Goal: Transaction & Acquisition: Purchase product/service

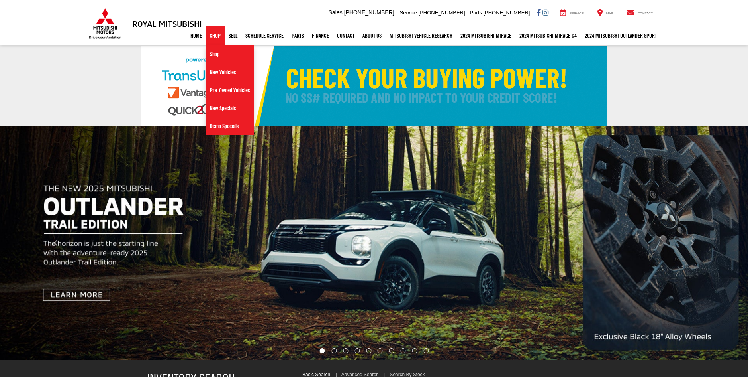
select select "Mitsubishi"
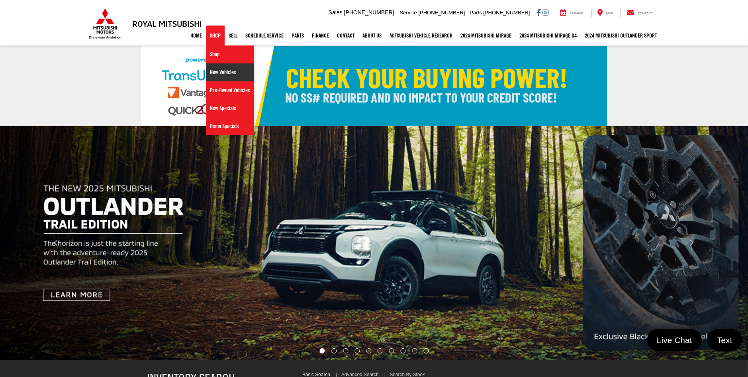
click at [212, 77] on link "New Vehicles" at bounding box center [230, 72] width 48 height 18
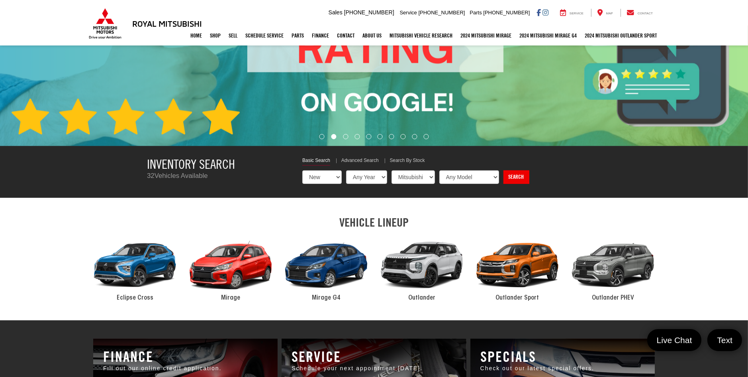
scroll to position [239, 0]
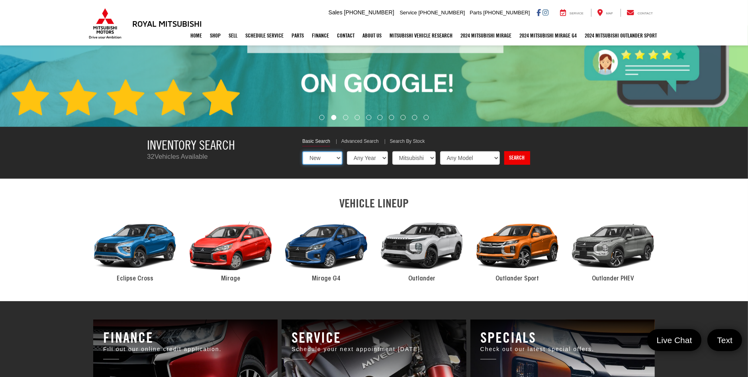
click at [338, 158] on select "New Used Certified" at bounding box center [322, 158] width 40 height 14
click at [379, 157] on select "Any Year 2025 2024" at bounding box center [367, 158] width 42 height 14
click at [416, 157] on select "Any Make Mitsubishi" at bounding box center [414, 158] width 44 height 14
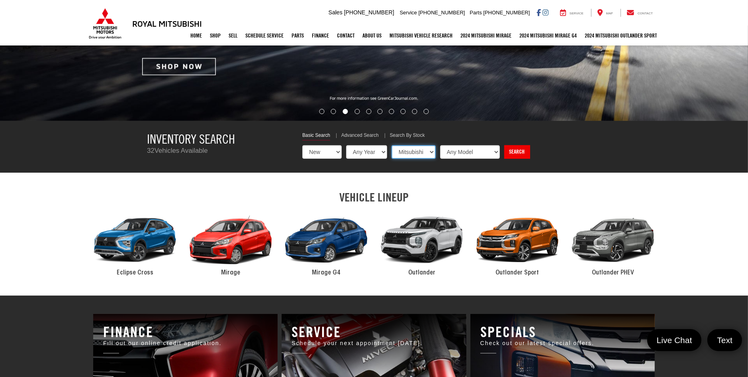
click at [416, 157] on select "Any Make Mitsubishi" at bounding box center [414, 152] width 44 height 14
click at [471, 150] on select "Any Model Eclipse Cross Mirage Outlander Outlander PHEV Outlander Sport" at bounding box center [469, 152] width 61 height 14
select select "Outlander"
click at [439, 145] on select "Any Model Eclipse Cross Mirage Outlander Outlander PHEV Outlander Sport" at bounding box center [469, 152] width 61 height 14
click at [511, 152] on link "Search" at bounding box center [517, 152] width 26 height 14
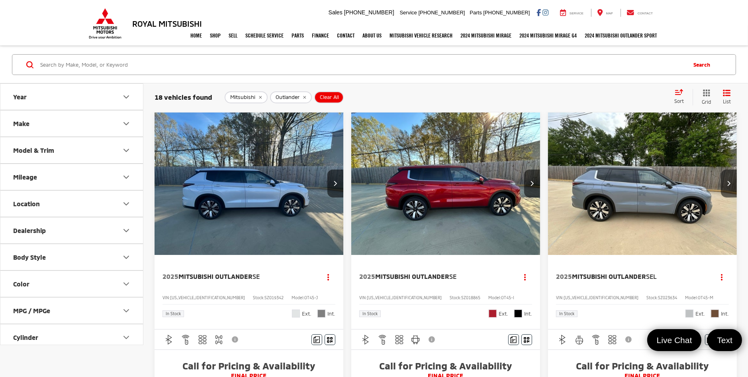
click at [39, 283] on button "Color" at bounding box center [71, 284] width 143 height 26
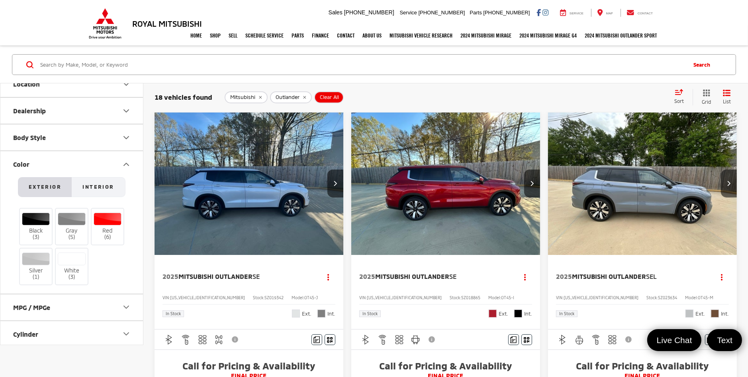
scroll to position [159, 0]
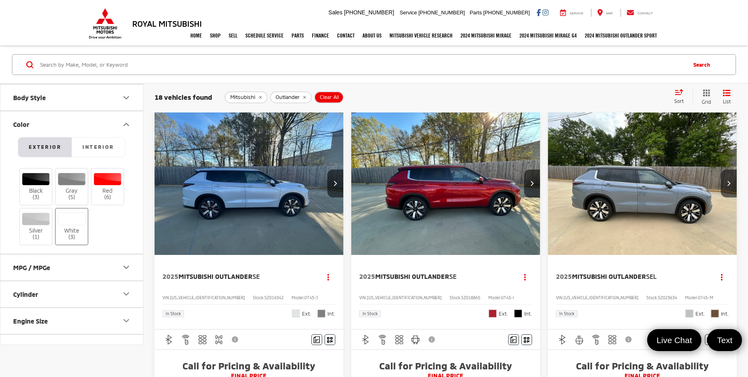
click at [71, 233] on label "White (3)" at bounding box center [72, 226] width 32 height 28
click at [0, 0] on input "White (3)" at bounding box center [0, 0] width 0 height 0
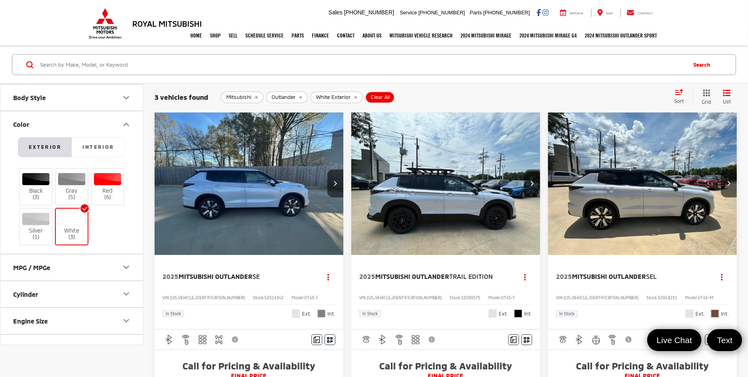
click at [634, 193] on img "2025 Mitsubishi Outlander SEL 0" at bounding box center [643, 183] width 190 height 143
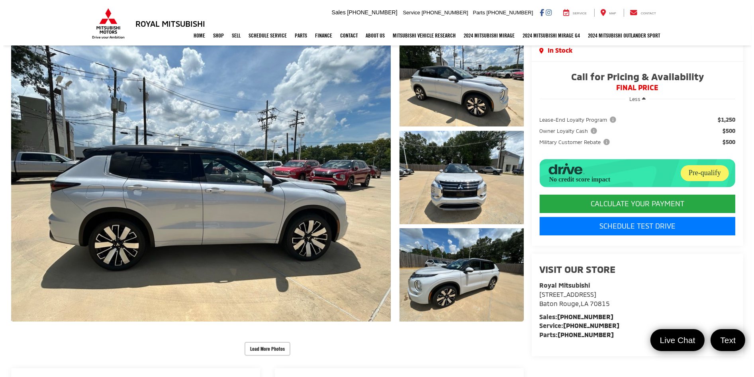
scroll to position [40, 0]
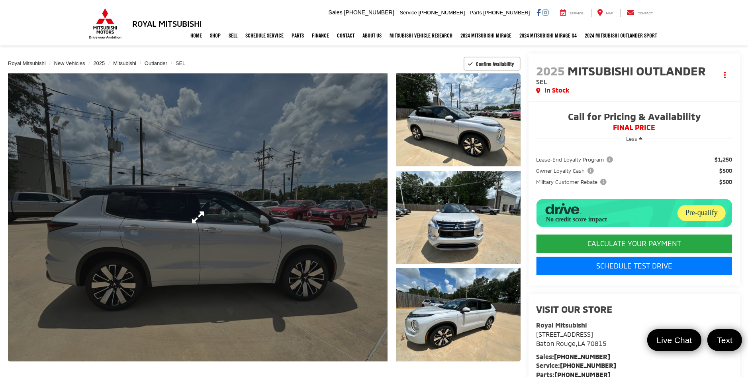
click at [317, 222] on link "Expand Photo 0" at bounding box center [198, 217] width 380 height 288
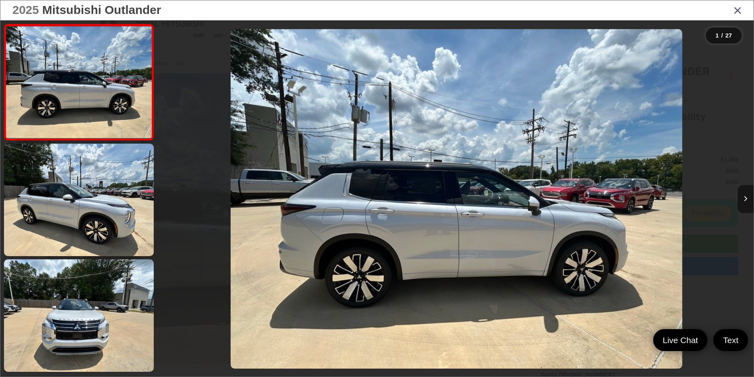
click at [746, 197] on icon "Next image" at bounding box center [746, 199] width 4 height 6
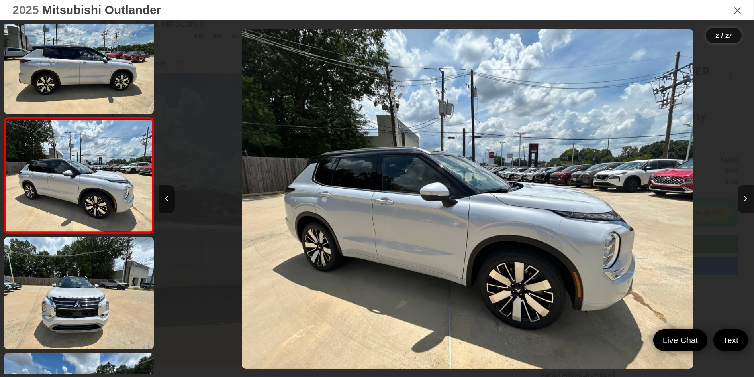
scroll to position [0, 595]
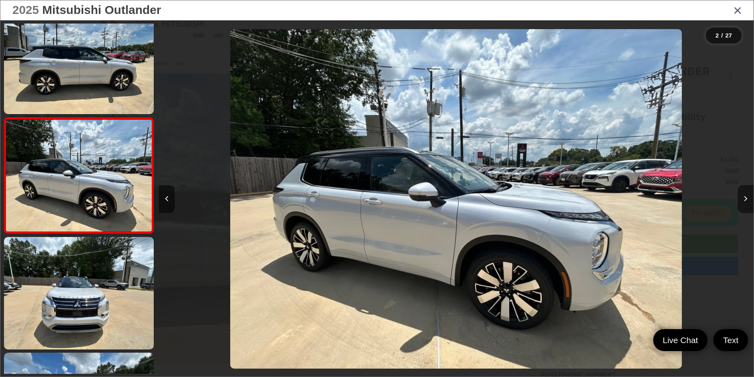
click at [746, 197] on icon "Next image" at bounding box center [746, 199] width 4 height 6
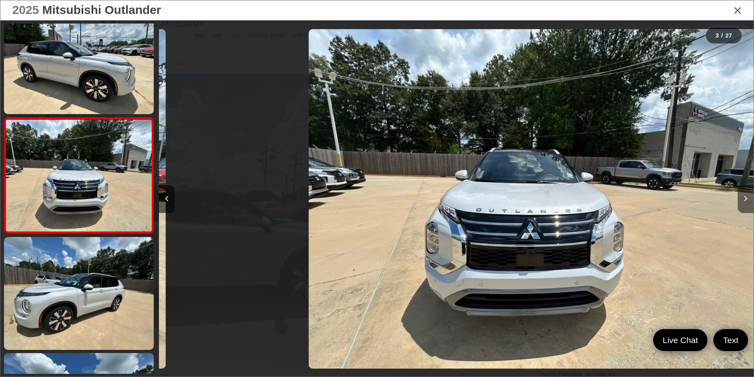
scroll to position [0, 1190]
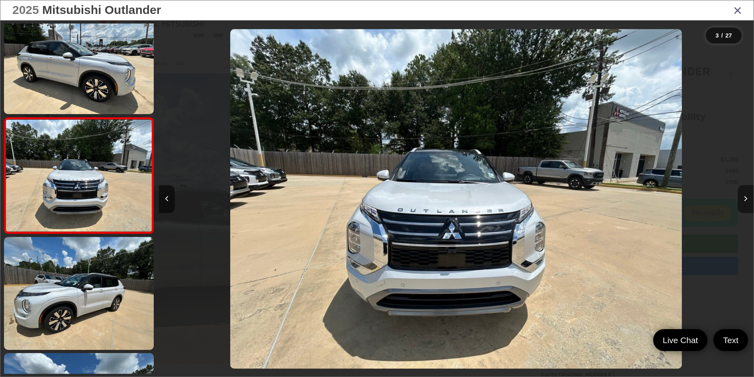
click at [746, 197] on icon "Next image" at bounding box center [746, 199] width 4 height 6
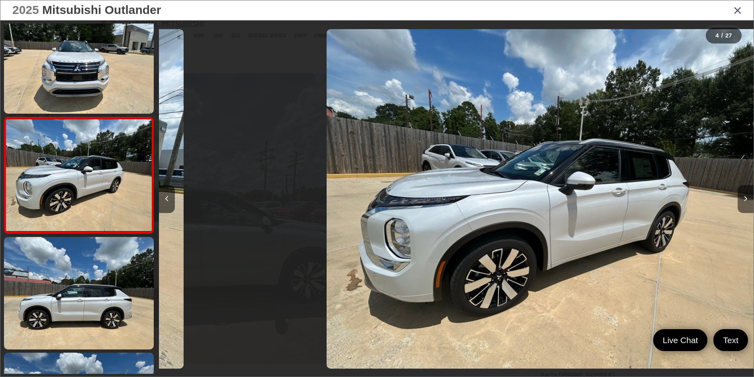
scroll to position [0, 1784]
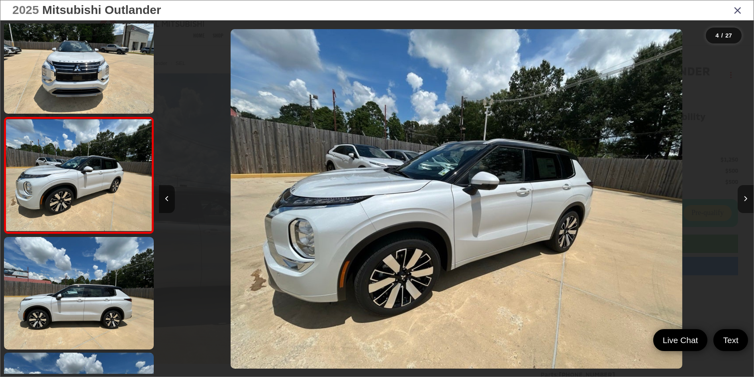
click at [746, 197] on icon "Next image" at bounding box center [746, 199] width 4 height 6
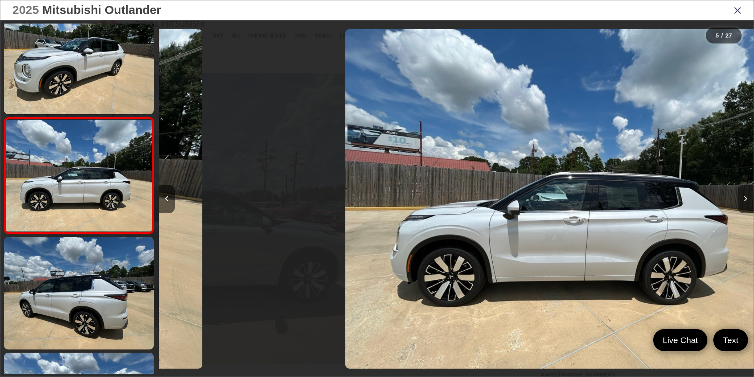
scroll to position [0, 2379]
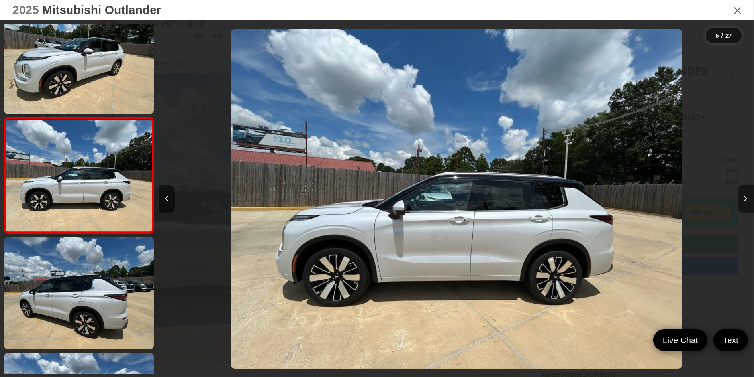
click at [746, 197] on icon "Next image" at bounding box center [746, 199] width 4 height 6
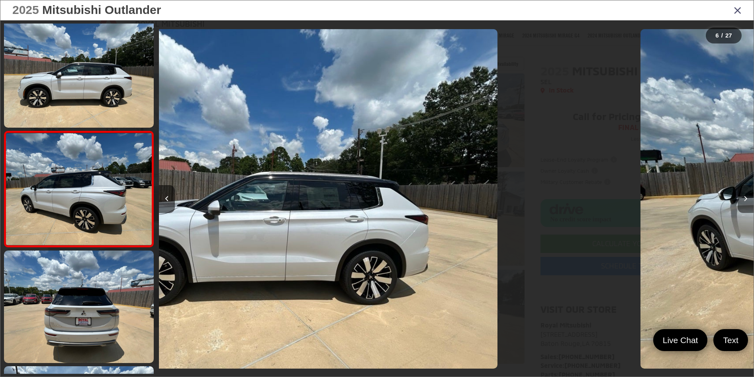
scroll to position [485, 0]
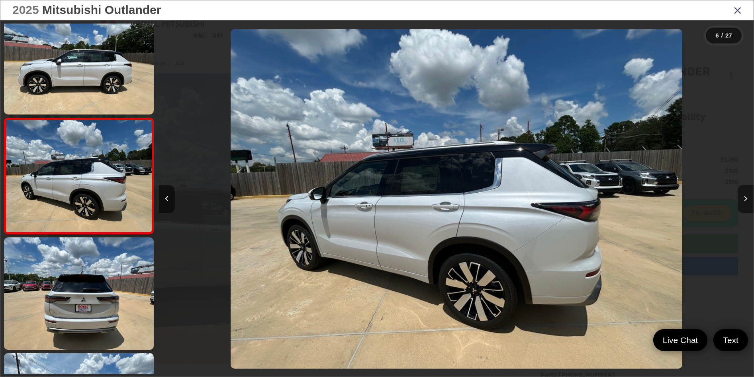
click at [746, 197] on icon "Next image" at bounding box center [746, 199] width 4 height 6
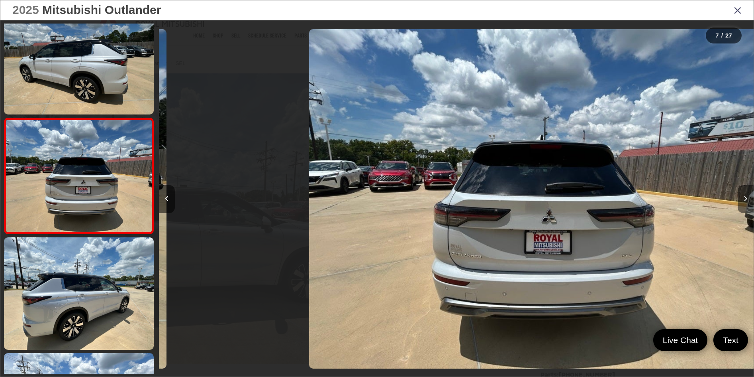
scroll to position [0, 3569]
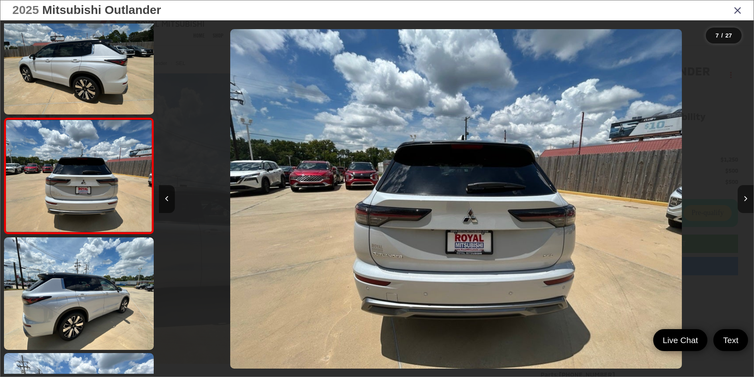
click at [748, 197] on button "Next image" at bounding box center [746, 199] width 16 height 28
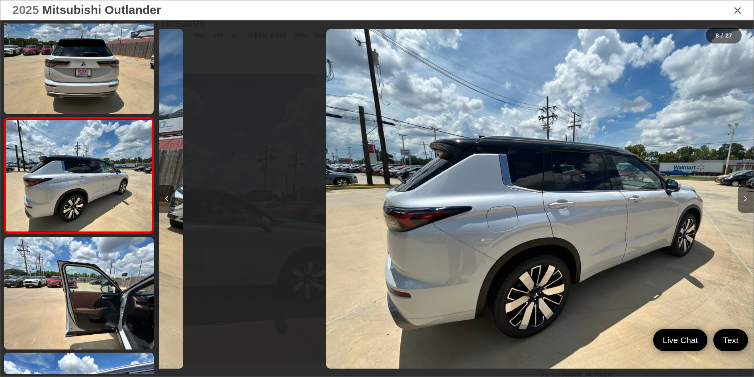
scroll to position [0, 4164]
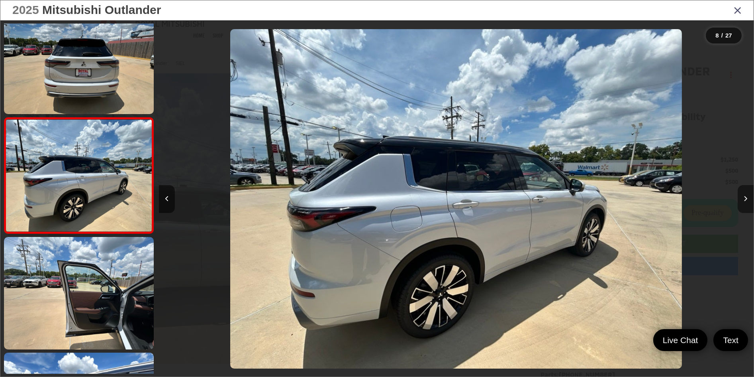
click at [748, 197] on button "Next image" at bounding box center [746, 199] width 16 height 28
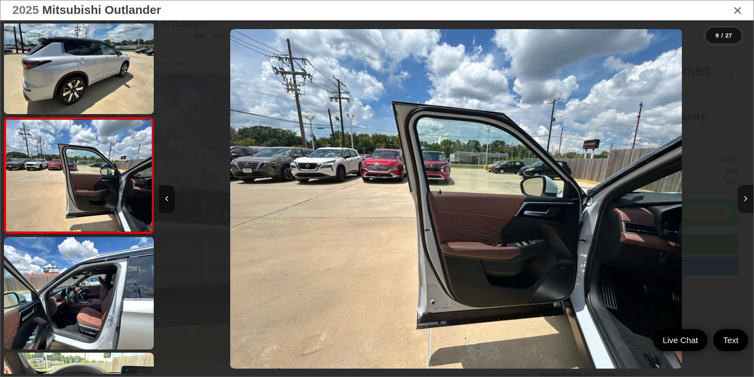
click at [748, 197] on button "Next image" at bounding box center [746, 199] width 16 height 28
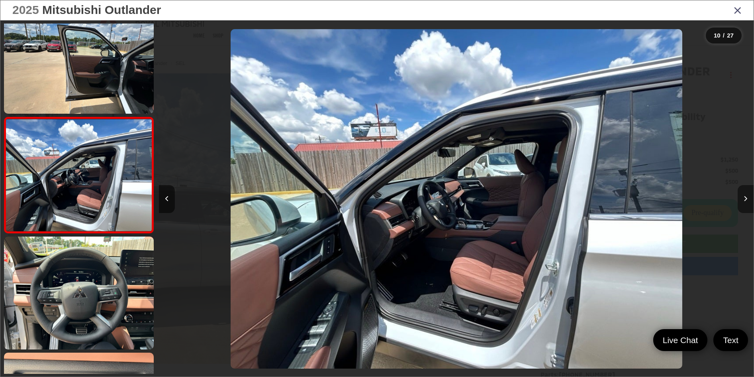
click at [748, 197] on button "Next image" at bounding box center [746, 199] width 16 height 28
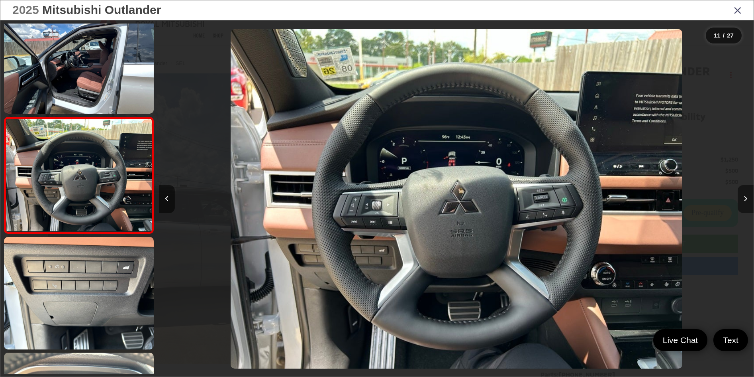
click at [748, 197] on button "Next image" at bounding box center [746, 199] width 16 height 28
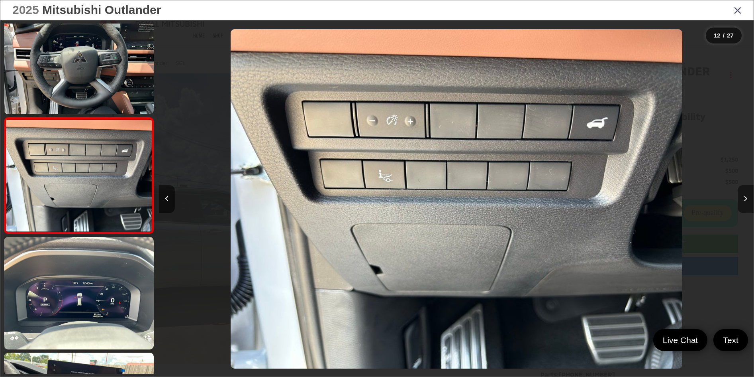
click at [748, 197] on button "Next image" at bounding box center [746, 199] width 16 height 28
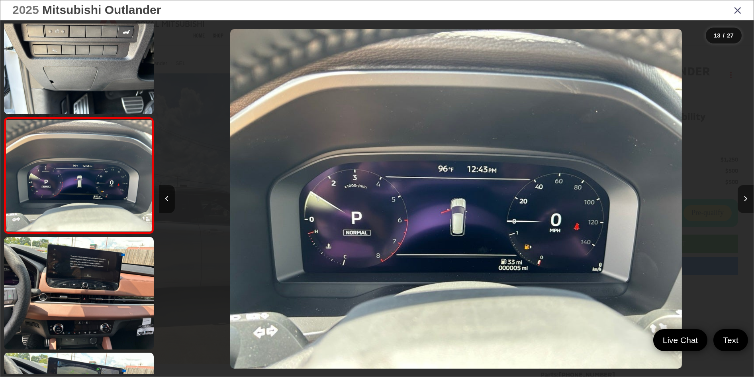
click at [748, 197] on button "Next image" at bounding box center [746, 199] width 16 height 28
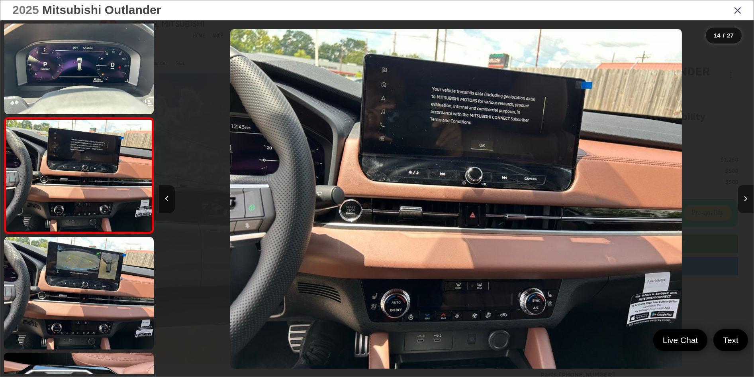
click at [748, 197] on button "Next image" at bounding box center [746, 199] width 16 height 28
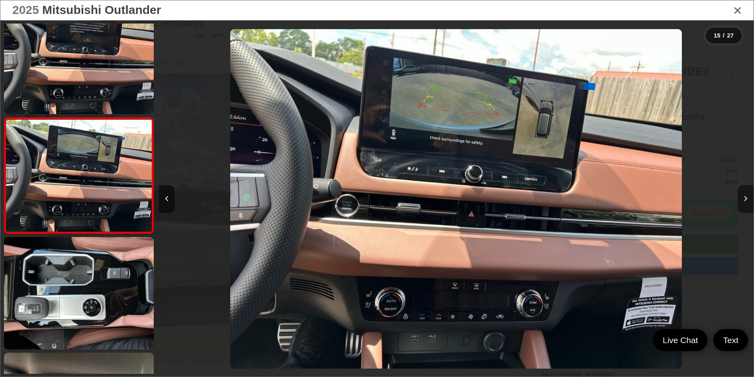
click at [748, 197] on button "Next image" at bounding box center [746, 199] width 16 height 28
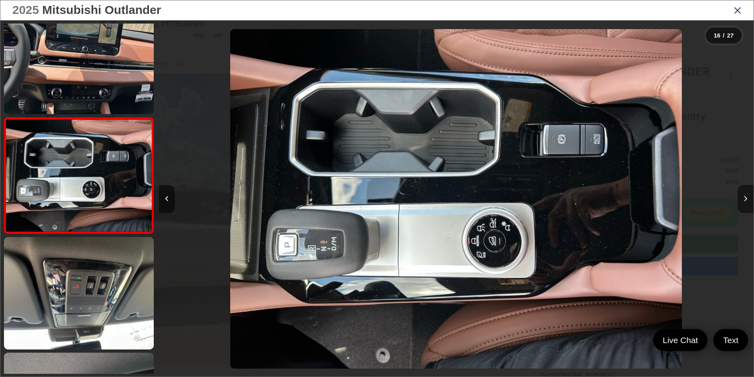
click at [748, 197] on button "Next image" at bounding box center [746, 199] width 16 height 28
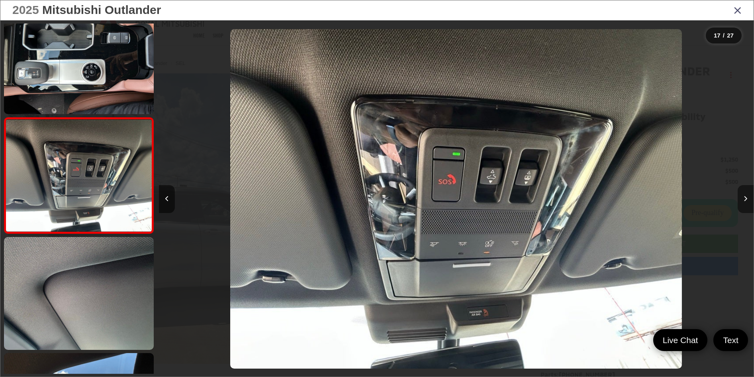
click at [748, 196] on button "Next image" at bounding box center [746, 199] width 16 height 28
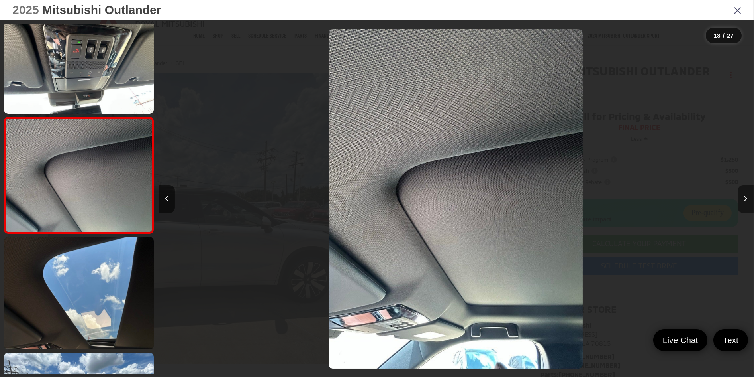
click at [748, 198] on icon "Next image" at bounding box center [746, 199] width 4 height 6
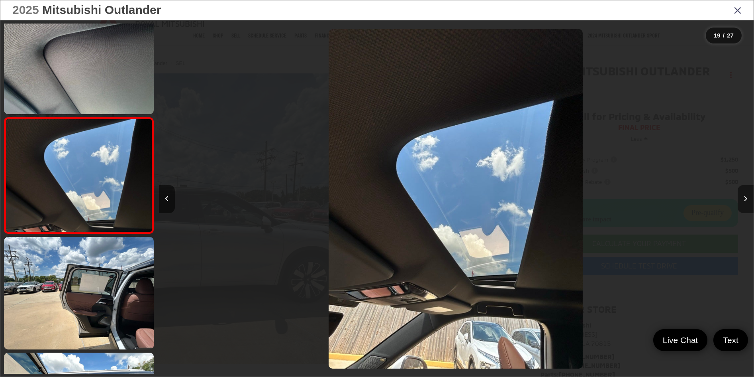
click at [748, 198] on icon "Next image" at bounding box center [746, 199] width 4 height 6
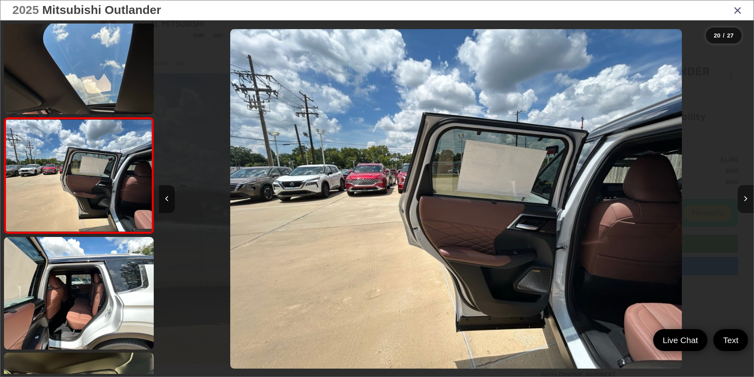
click at [748, 198] on icon "Next image" at bounding box center [746, 199] width 4 height 6
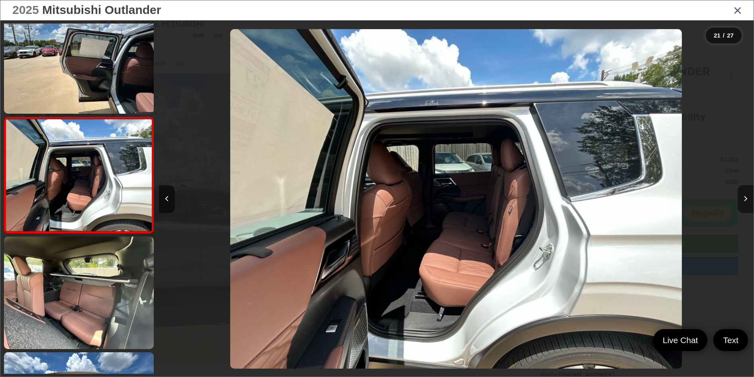
click at [748, 198] on icon "Next image" at bounding box center [746, 199] width 4 height 6
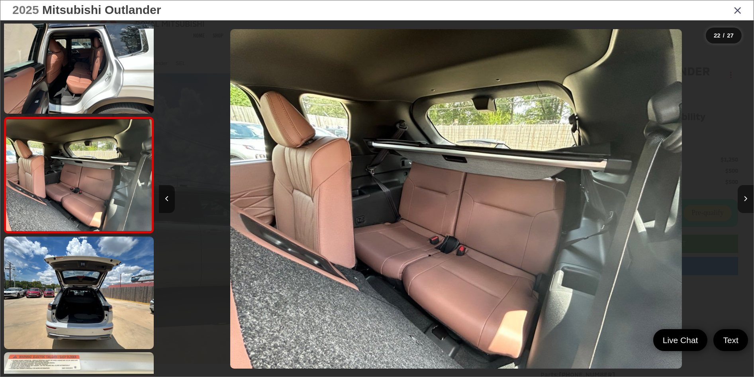
click at [748, 198] on icon "Next image" at bounding box center [746, 199] width 4 height 6
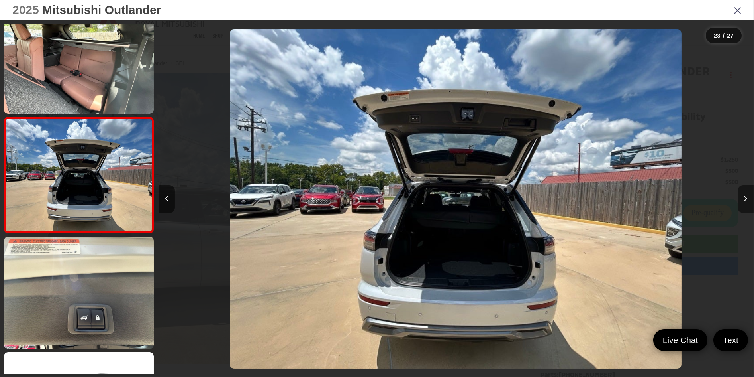
click at [748, 198] on icon "Next image" at bounding box center [746, 199] width 4 height 6
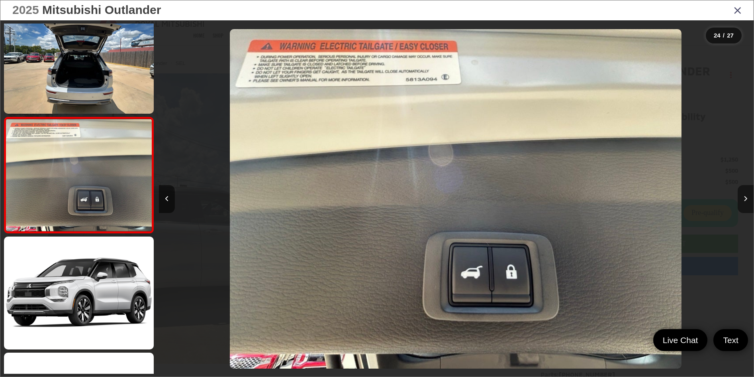
click at [748, 198] on icon "Next image" at bounding box center [746, 199] width 4 height 6
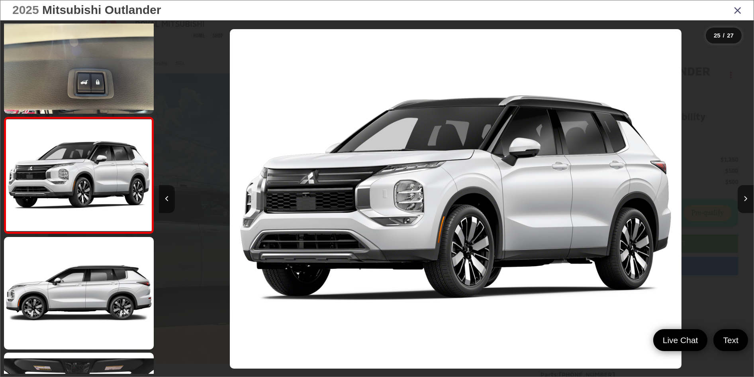
click at [735, 9] on icon "Close gallery" at bounding box center [738, 10] width 8 height 10
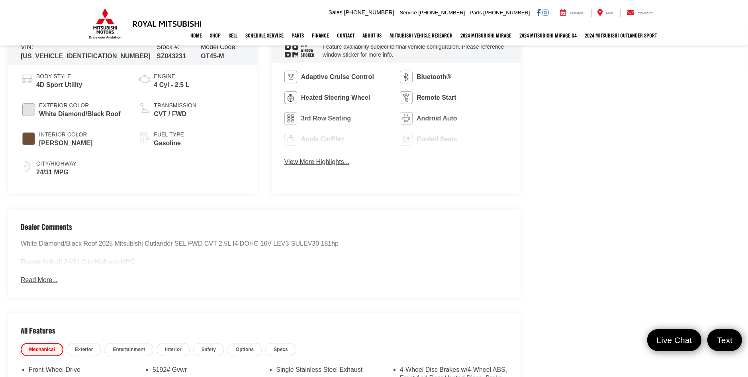
click at [298, 163] on button "View More Highlights..." at bounding box center [316, 161] width 65 height 9
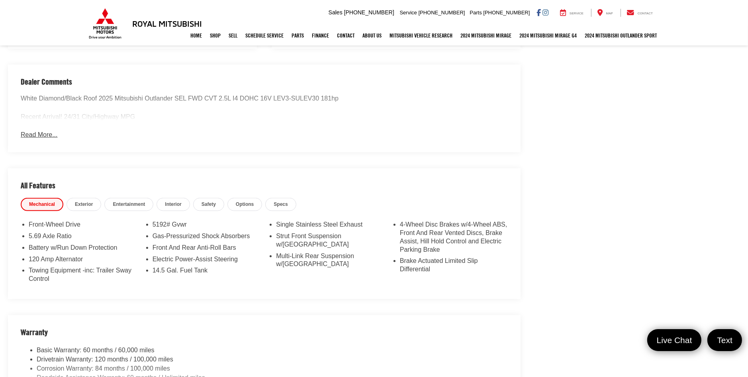
scroll to position [757, 0]
click at [132, 202] on span "Entertainment" at bounding box center [129, 202] width 32 height 7
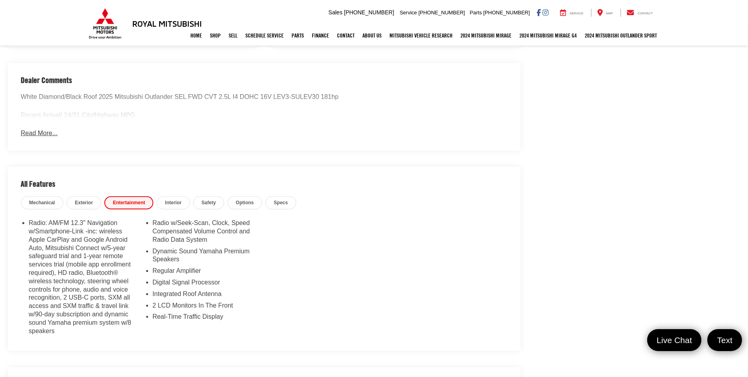
click at [170, 200] on span "Interior" at bounding box center [173, 202] width 16 height 7
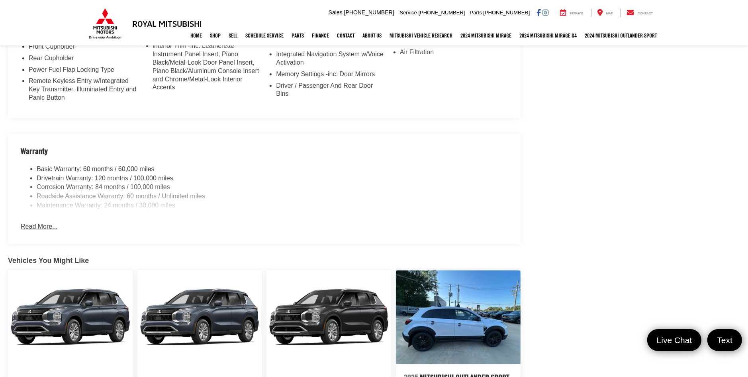
scroll to position [1156, 0]
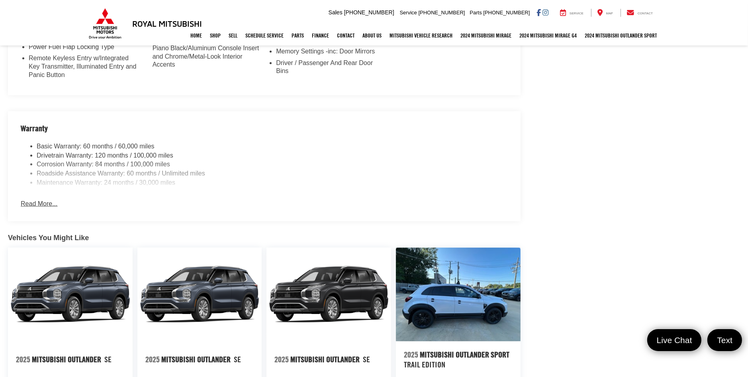
click at [23, 203] on button "Read More..." at bounding box center [39, 203] width 37 height 9
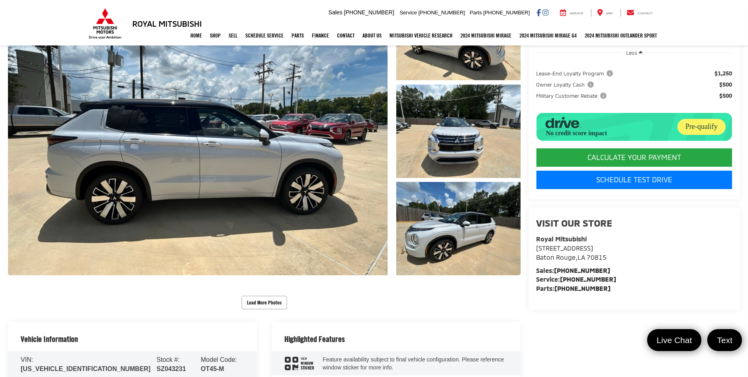
scroll to position [0, 0]
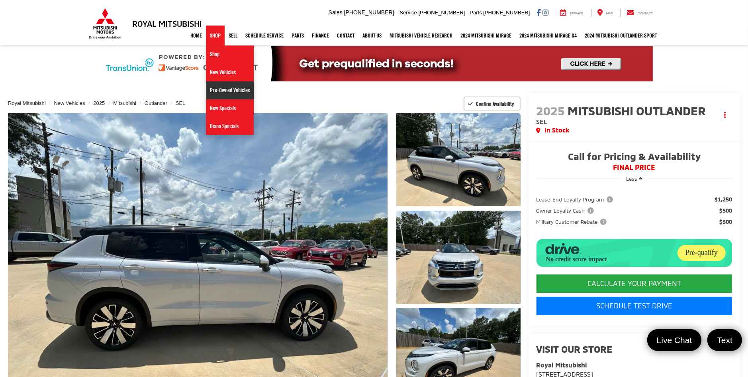
click at [216, 91] on link "Pre-Owned Vehicles" at bounding box center [230, 90] width 48 height 18
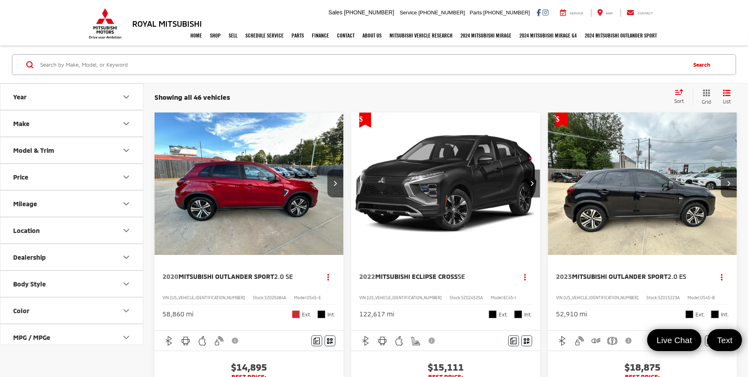
click at [40, 307] on button "Color" at bounding box center [71, 310] width 143 height 26
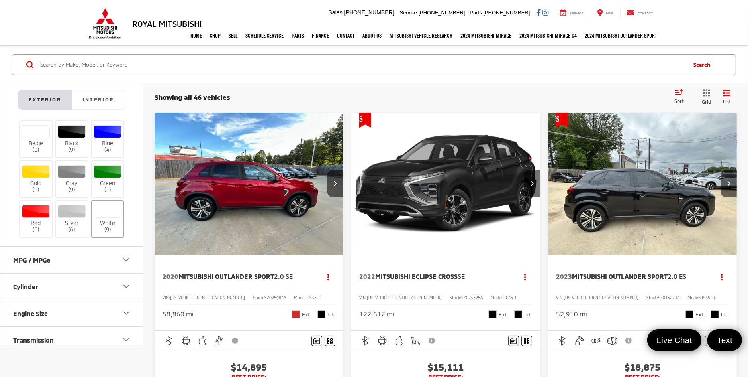
scroll to position [239, 0]
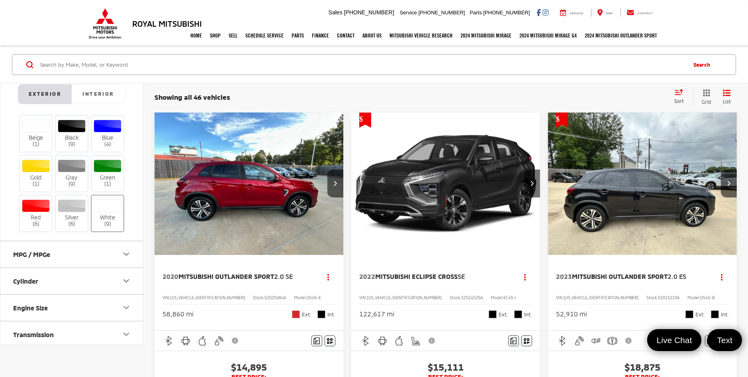
click at [106, 208] on div at bounding box center [108, 205] width 28 height 13
click at [0, 0] on input "White (9)" at bounding box center [0, 0] width 0 height 0
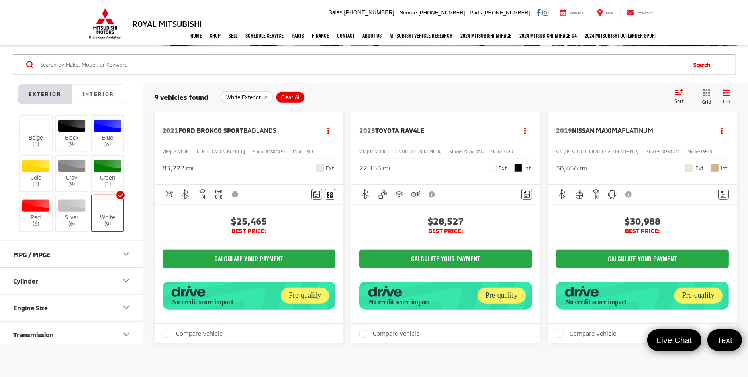
scroll to position [834, 0]
